Goal: Task Accomplishment & Management: Complete application form

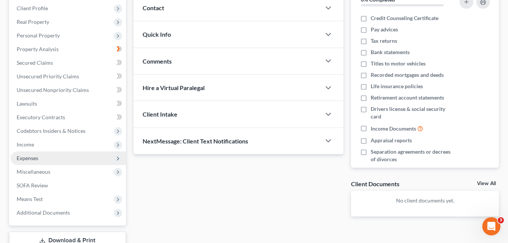
scroll to position [76, 0]
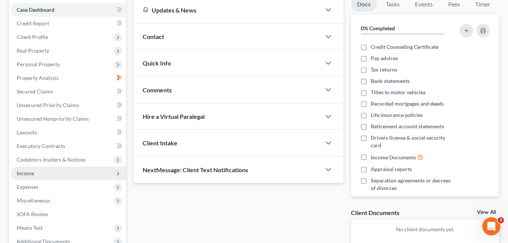
click at [68, 174] on span "Income" at bounding box center [68, 174] width 115 height 14
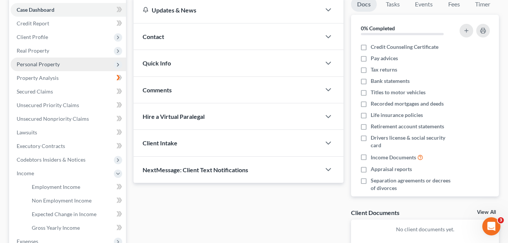
click at [69, 65] on span "Personal Property" at bounding box center [68, 65] width 115 height 14
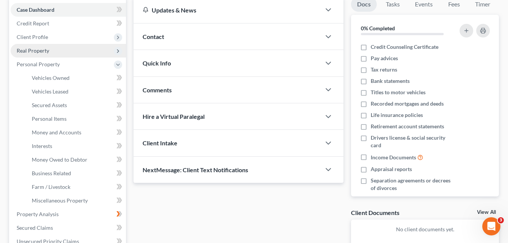
click at [45, 53] on span "Real Property" at bounding box center [33, 50] width 33 height 6
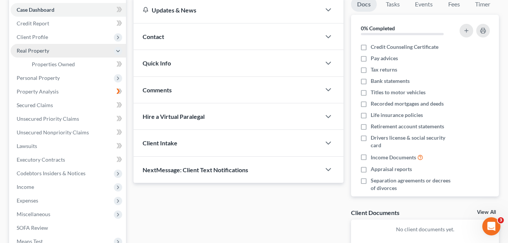
click at [51, 52] on span "Real Property" at bounding box center [68, 51] width 115 height 14
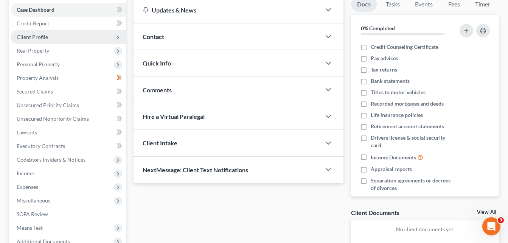
click at [54, 39] on span "Client Profile" at bounding box center [68, 37] width 115 height 14
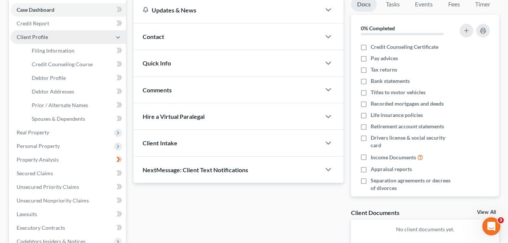
click at [47, 36] on span "Client Profile" at bounding box center [68, 37] width 115 height 14
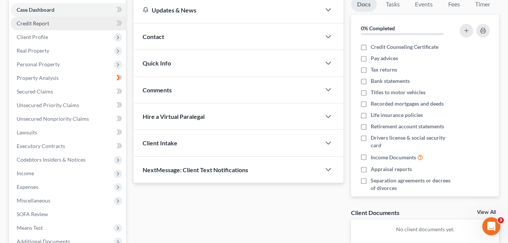
click at [49, 26] on link "Credit Report" at bounding box center [68, 24] width 115 height 14
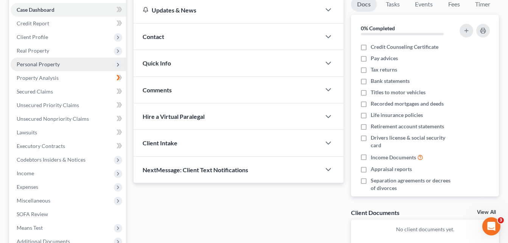
click at [39, 60] on span "Personal Property" at bounding box center [68, 65] width 115 height 14
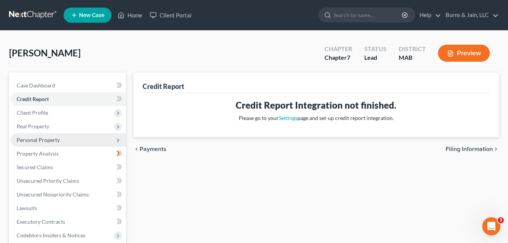
click at [53, 137] on span "Personal Property" at bounding box center [38, 140] width 43 height 6
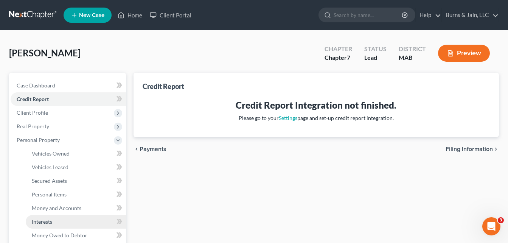
scroll to position [76, 0]
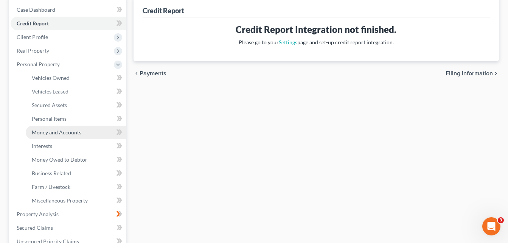
click at [66, 135] on span "Money and Accounts" at bounding box center [57, 132] width 50 height 6
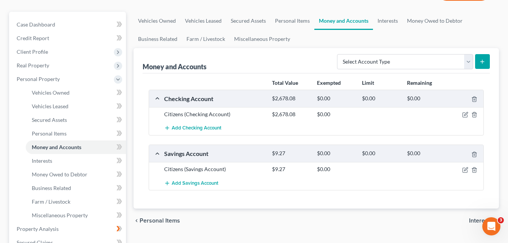
scroll to position [76, 0]
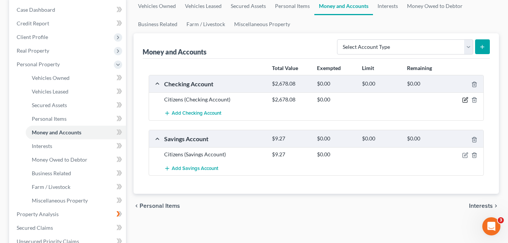
click at [464, 98] on icon "button" at bounding box center [466, 100] width 6 height 6
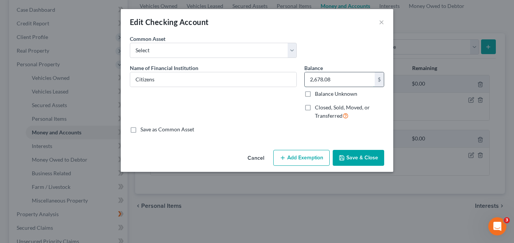
click at [336, 79] on input "2,678.08" at bounding box center [340, 79] width 70 height 14
type input "431.01"
click at [361, 157] on button "Save & Close" at bounding box center [358, 158] width 51 height 16
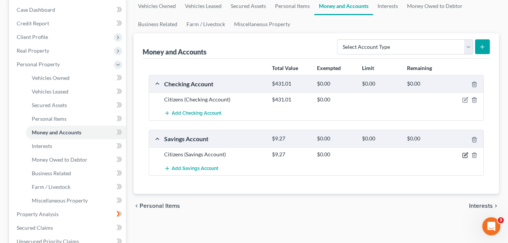
click at [466, 156] on icon "button" at bounding box center [465, 154] width 3 height 3
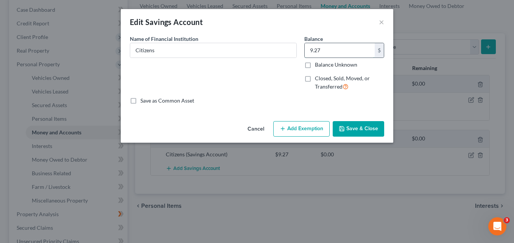
click at [327, 50] on input "9.27" at bounding box center [340, 50] width 70 height 14
type input "2.58"
click at [356, 134] on button "Save & Close" at bounding box center [358, 129] width 51 height 16
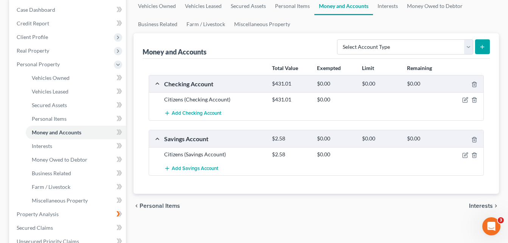
click at [485, 47] on icon "submit" at bounding box center [483, 47] width 6 height 6
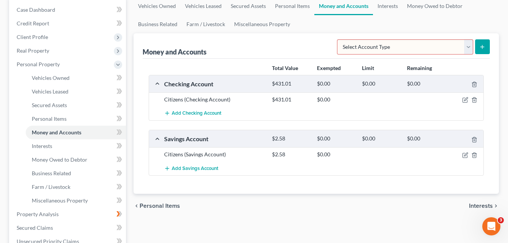
click at [467, 48] on select "Select Account Type Brokerage Cash on Hand Certificates of Deposit Checking Acc…" at bounding box center [405, 46] width 136 height 15
select select "other"
click at [339, 39] on select "Select Account Type Brokerage Cash on Hand Certificates of Deposit Checking Acc…" at bounding box center [405, 46] width 136 height 15
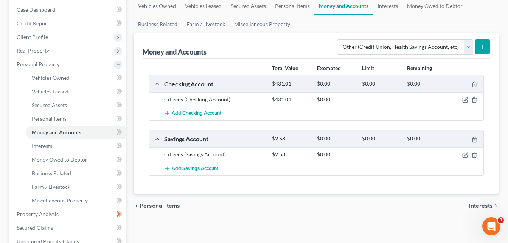
click at [485, 46] on icon "submit" at bounding box center [483, 47] width 6 height 6
click at [483, 45] on line "submit" at bounding box center [483, 46] width 0 height 3
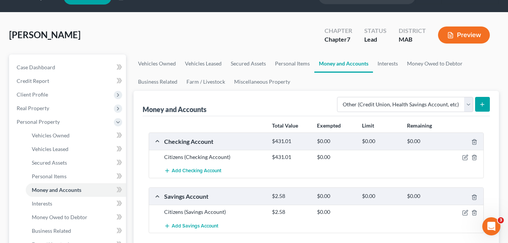
scroll to position [0, 0]
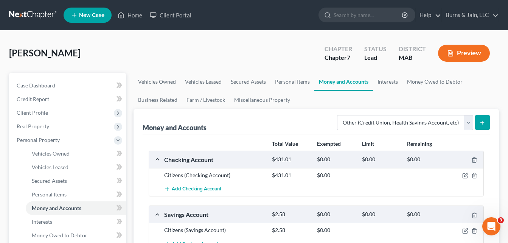
click at [484, 120] on icon "submit" at bounding box center [483, 123] width 6 height 6
click at [470, 123] on select "Select Account Type Brokerage Cash on Hand Certificates of Deposit Checking Acc…" at bounding box center [405, 122] width 136 height 15
click at [469, 123] on select "Select Account Type Brokerage Cash on Hand Certificates of Deposit Checking Acc…" at bounding box center [405, 122] width 136 height 15
click at [486, 123] on button "submit" at bounding box center [482, 122] width 15 height 15
click at [481, 121] on icon "submit" at bounding box center [483, 123] width 6 height 6
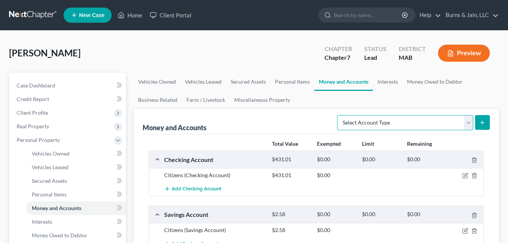
click at [468, 120] on select "Select Account Type Brokerage Cash on Hand Certificates of Deposit Checking Acc…" at bounding box center [405, 122] width 136 height 15
select select "other"
click at [339, 115] on select "Select Account Type Brokerage Cash on Hand Certificates of Deposit Checking Acc…" at bounding box center [405, 122] width 136 height 15
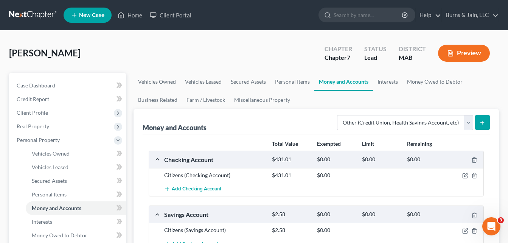
click at [482, 121] on icon "submit" at bounding box center [483, 123] width 6 height 6
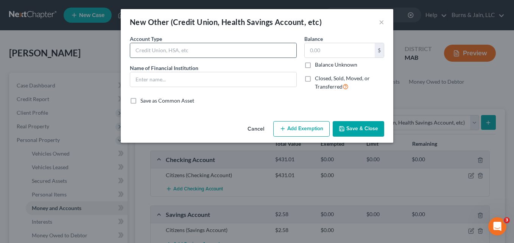
click at [212, 48] on input "text" at bounding box center [213, 50] width 166 height 14
type input "Tewksbury Credit Union"
